Goal: Find contact information: Find contact information

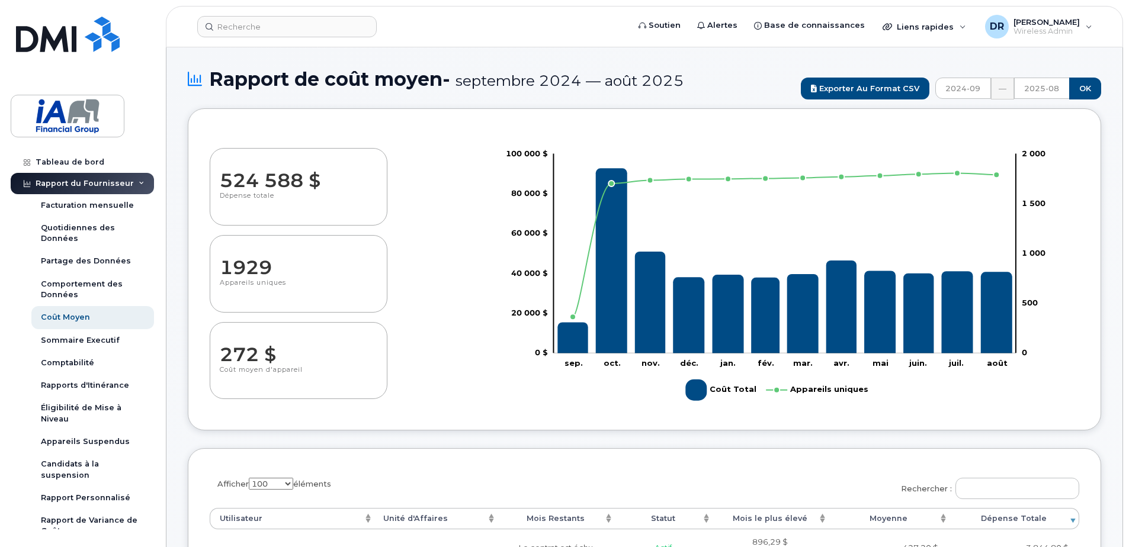
select select "100"
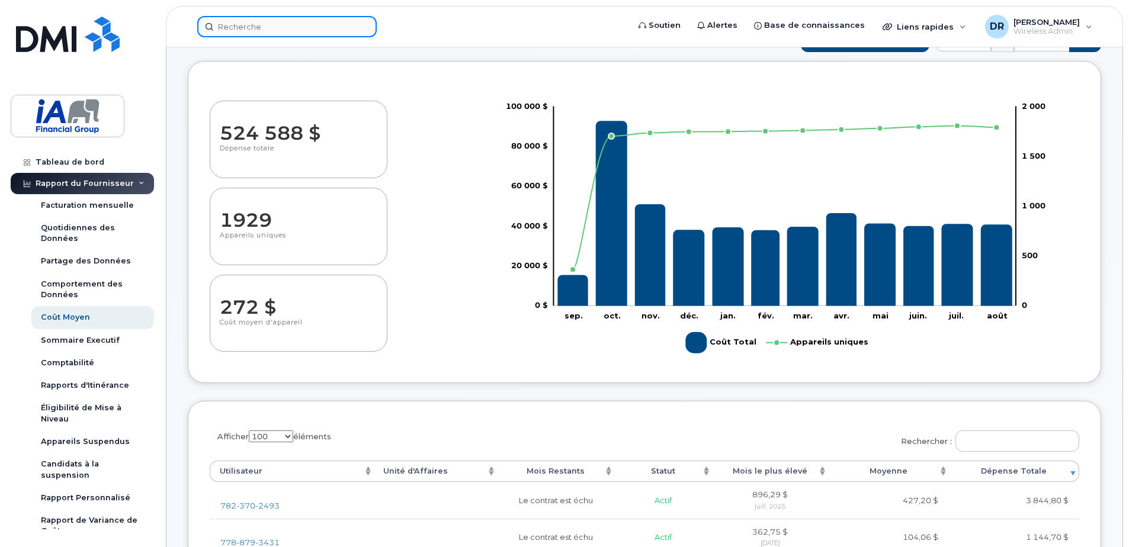
click at [245, 23] on input at bounding box center [287, 26] width 180 height 21
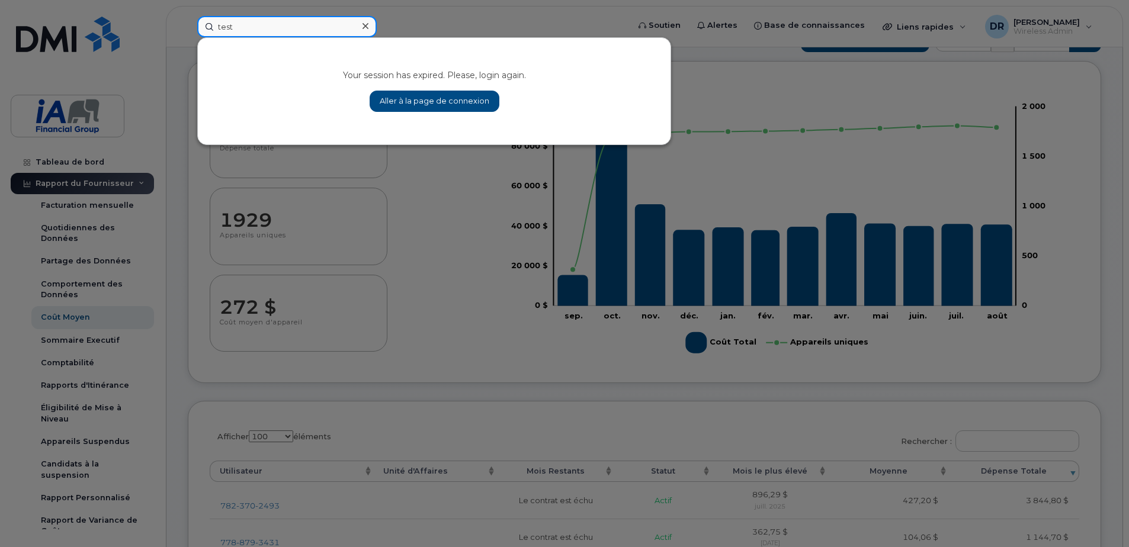
type input "test"
click at [401, 101] on link "Aller à la page de connexion" at bounding box center [435, 101] width 130 height 21
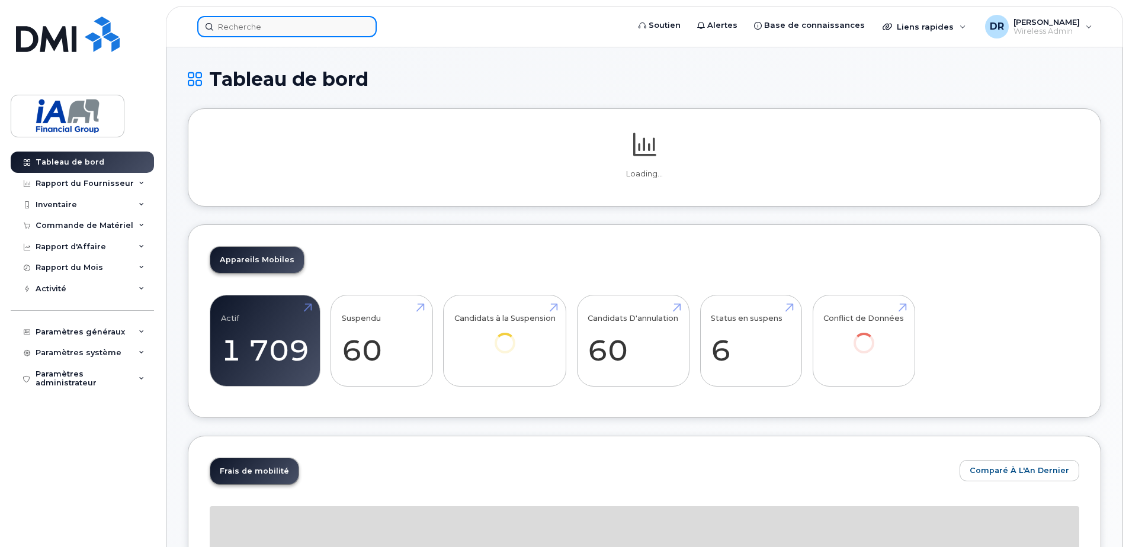
click at [252, 18] on input at bounding box center [287, 26] width 180 height 21
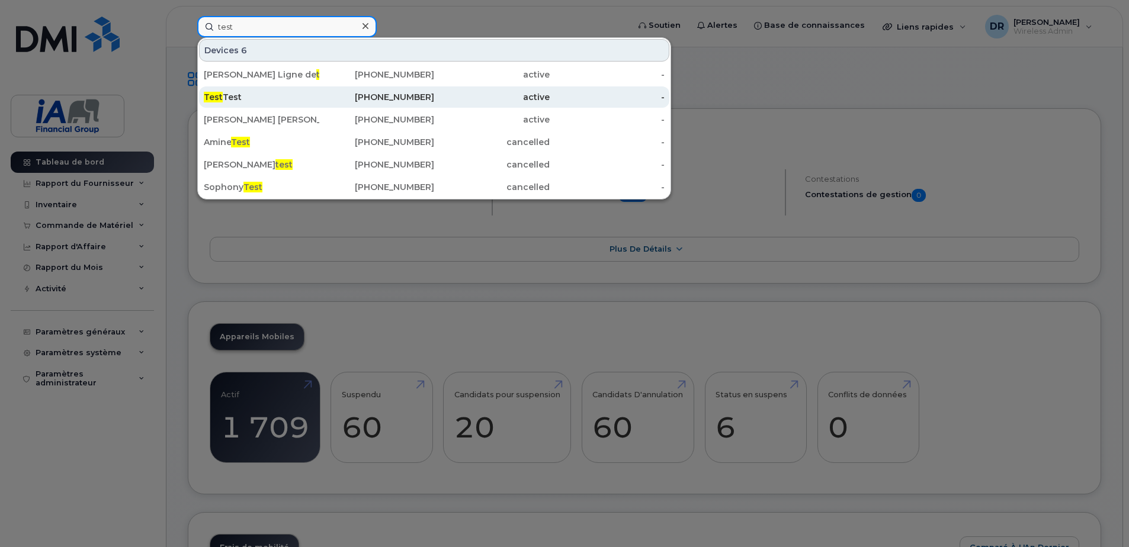
type input "test"
click at [235, 98] on div "Test Test" at bounding box center [262, 97] width 116 height 12
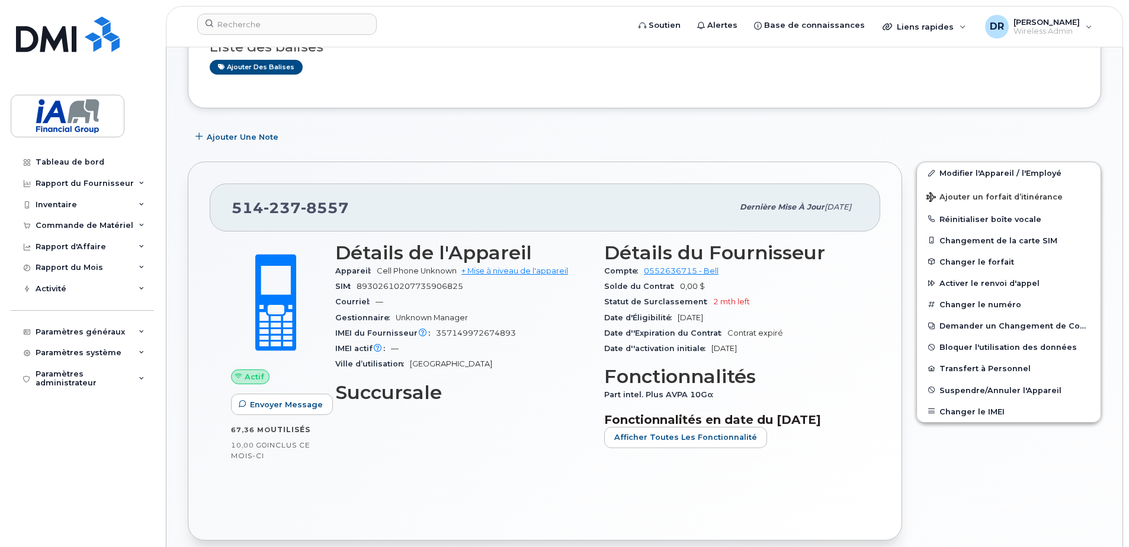
scroll to position [118, 0]
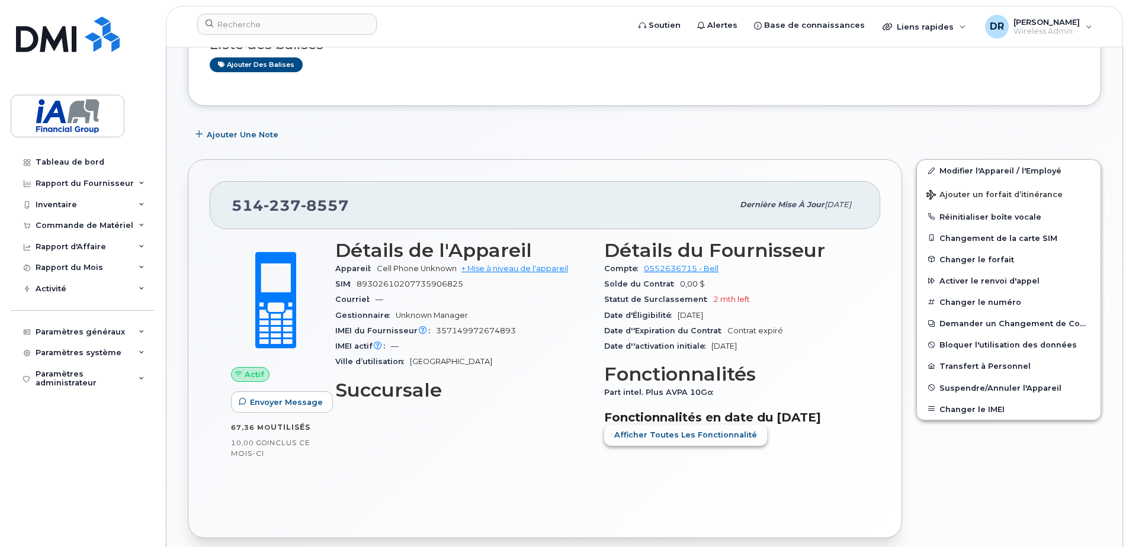
click at [664, 441] on span "Afficher Toutes les Fonctionnalité" at bounding box center [685, 435] width 143 height 11
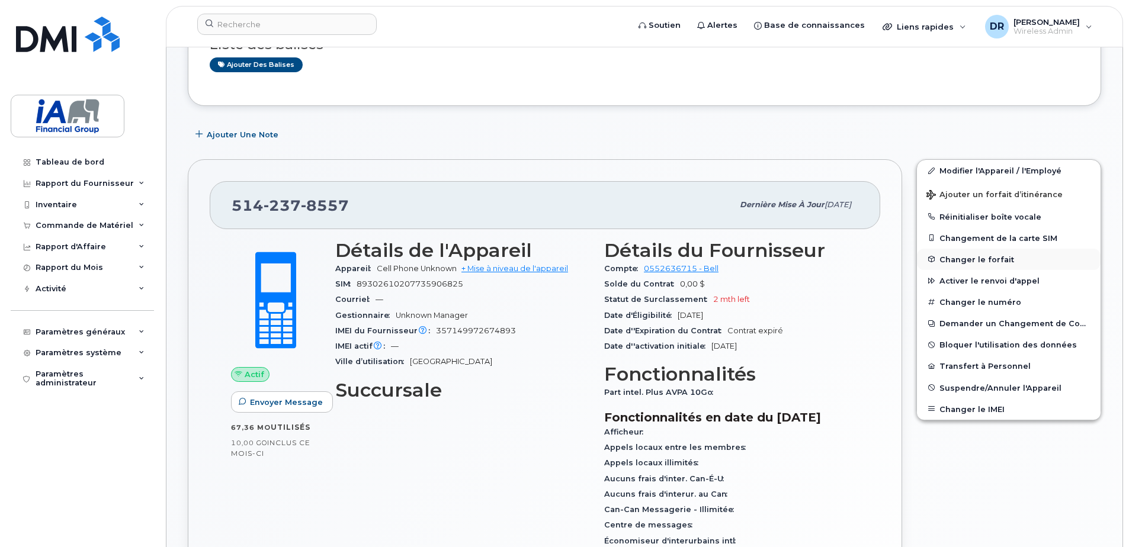
click at [965, 258] on span "Changer le forfait" at bounding box center [977, 259] width 75 height 9
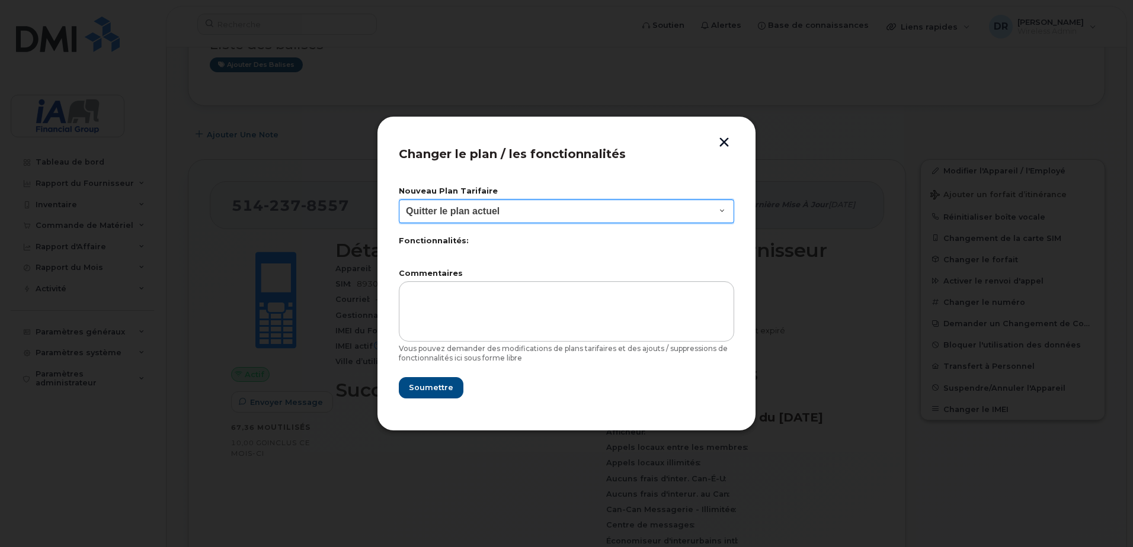
click at [725, 209] on select "Quitter le plan actuel" at bounding box center [566, 212] width 335 height 24
click at [726, 141] on button "button" at bounding box center [724, 143] width 18 height 12
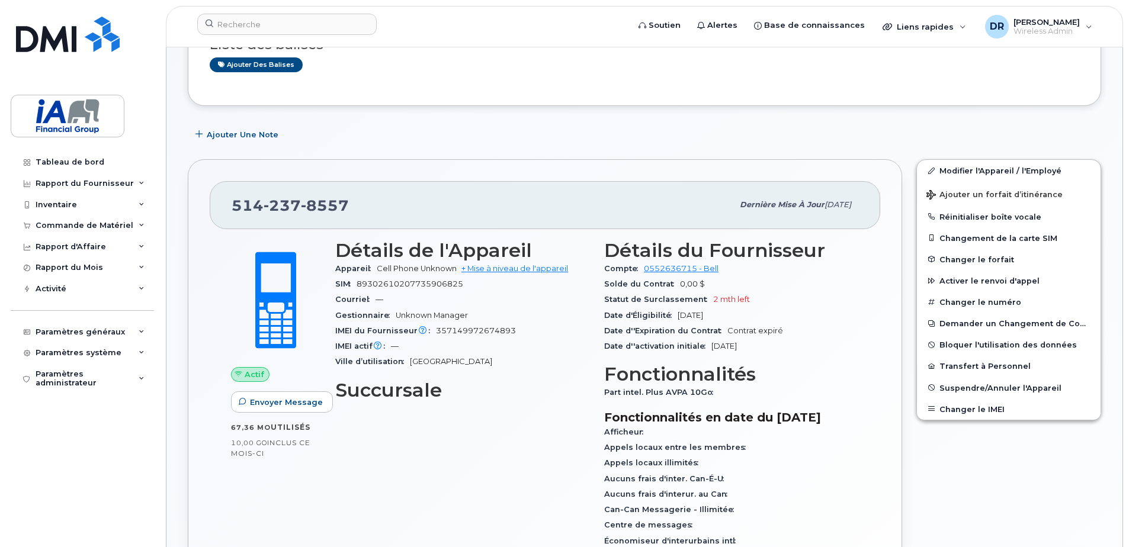
click at [864, 316] on div "Détails du Fournisseur Compte 0552636715 - Bell Solde du Contrat 0,00 $ Statut …" at bounding box center [731, 459] width 269 height 453
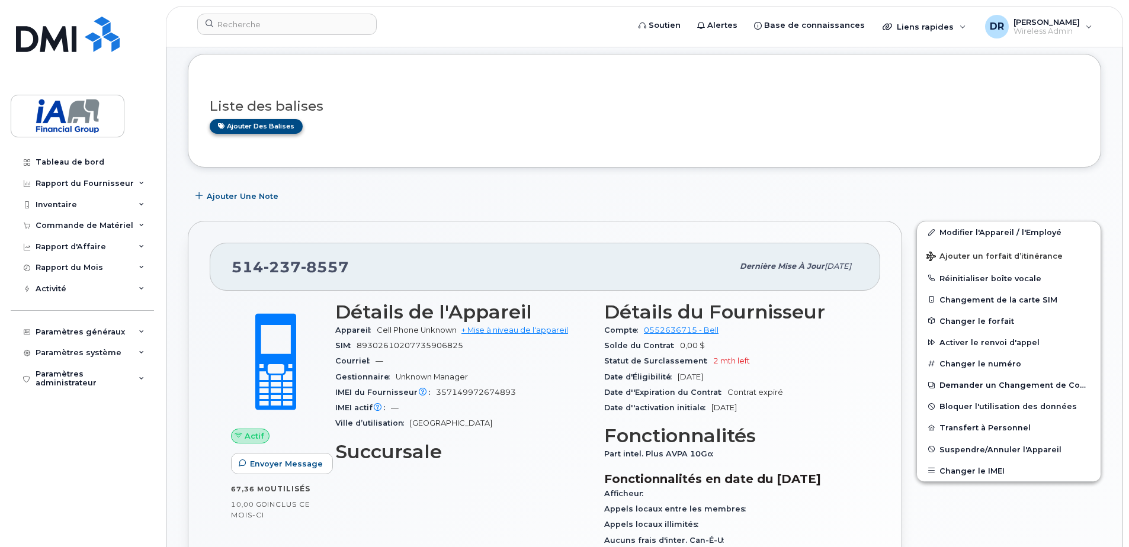
scroll to position [0, 0]
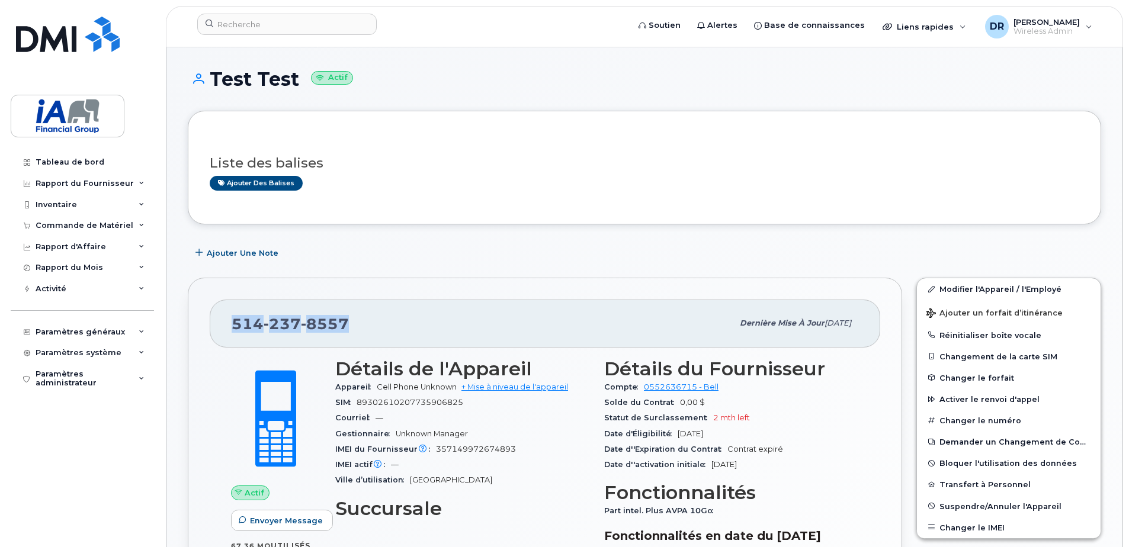
drag, startPoint x: 233, startPoint y: 325, endPoint x: 374, endPoint y: 325, distance: 140.4
click at [374, 325] on div "[PHONE_NUMBER]" at bounding box center [482, 323] width 501 height 25
copy span "[PHONE_NUMBER]"
